Goal: Task Accomplishment & Management: Use online tool/utility

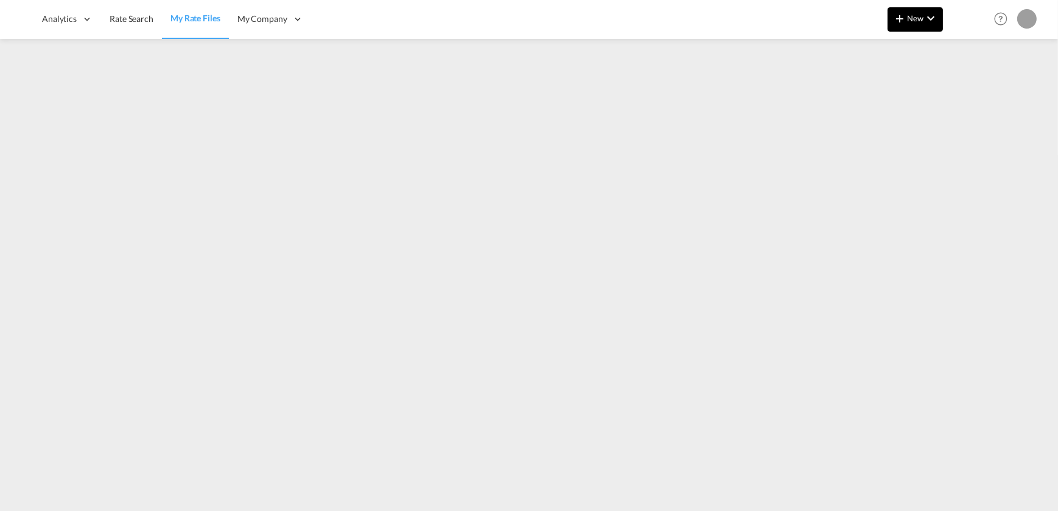
click at [937, 16] on md-icon "icon-chevron-down" at bounding box center [930, 18] width 15 height 15
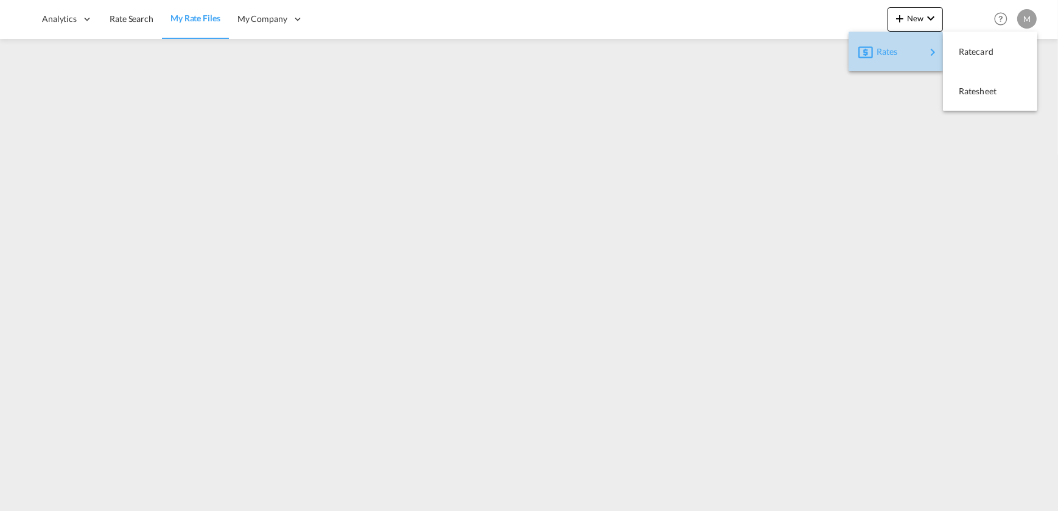
click at [907, 44] on div "Rates" at bounding box center [901, 52] width 49 height 30
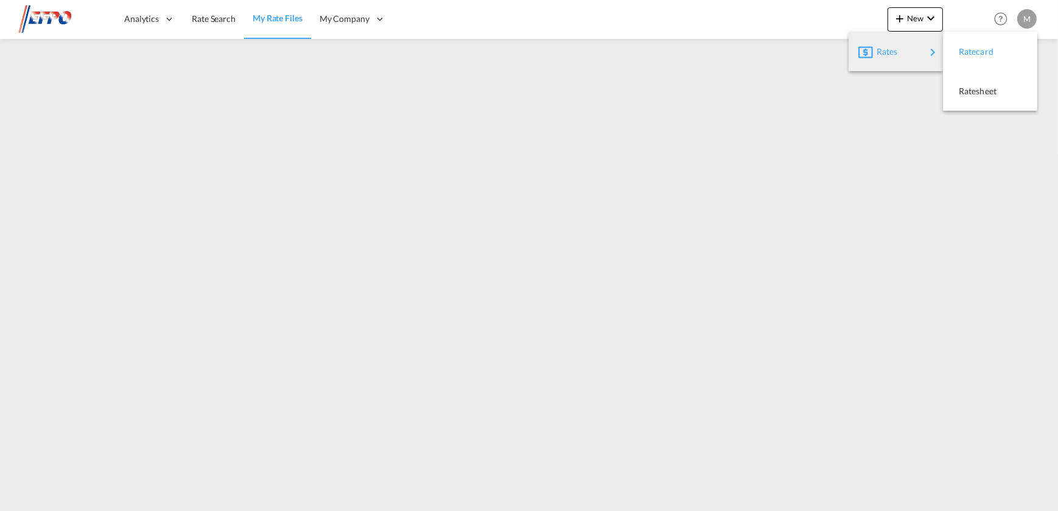
click at [983, 35] on button "Ratecard" at bounding box center [990, 52] width 94 height 40
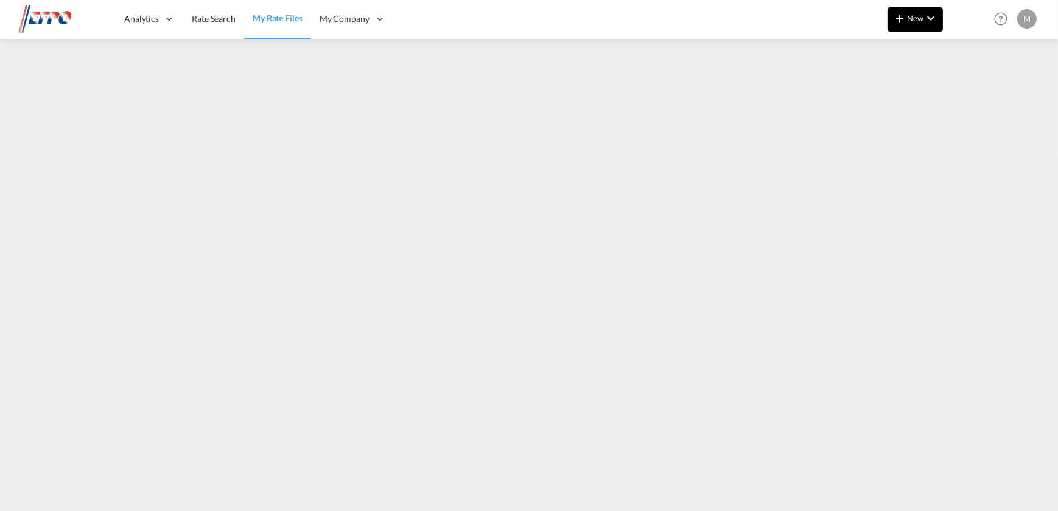
click at [942, 20] on button "New" at bounding box center [915, 19] width 55 height 24
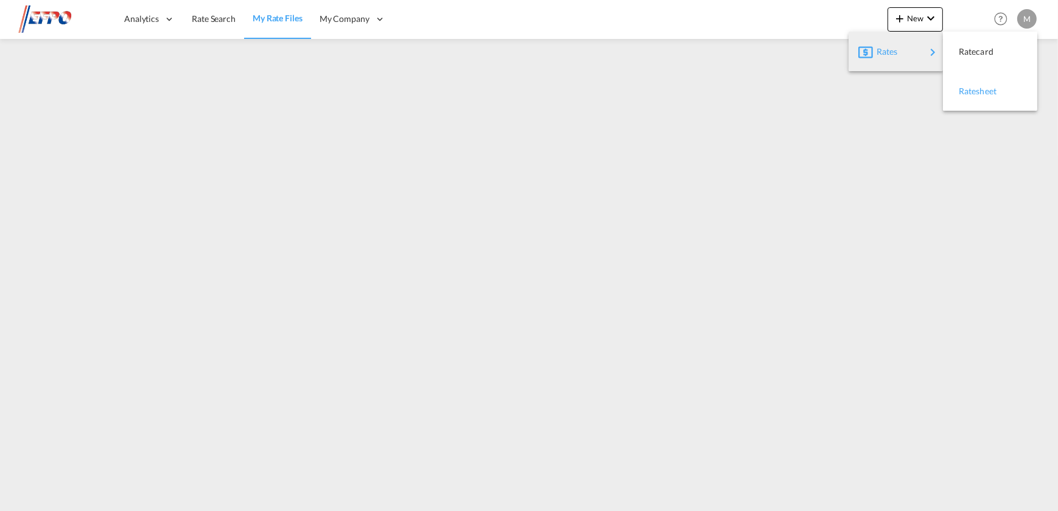
click at [965, 80] on span "Ratesheet" at bounding box center [965, 91] width 13 height 24
